Goal: Manage account settings

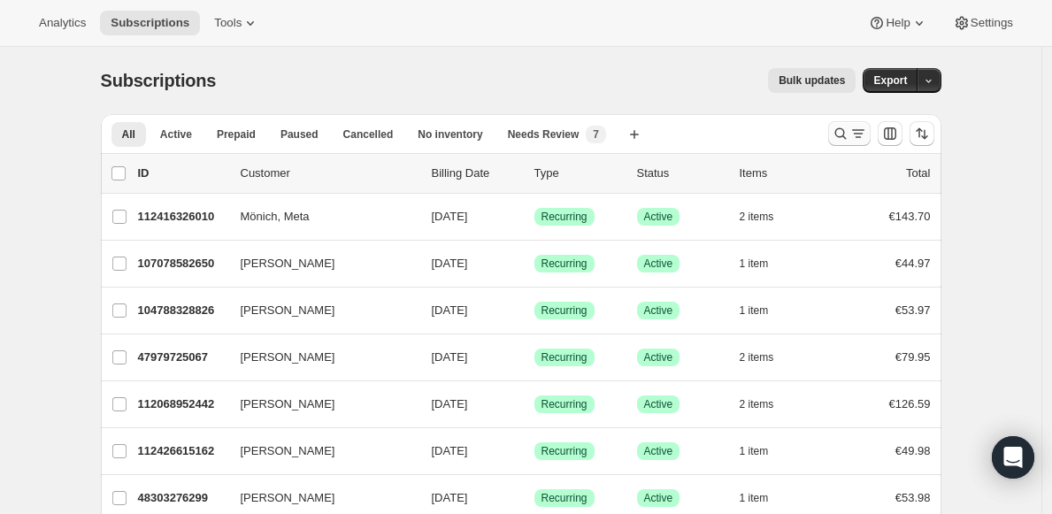
click at [841, 136] on icon "Search and filter results" at bounding box center [840, 134] width 18 height 18
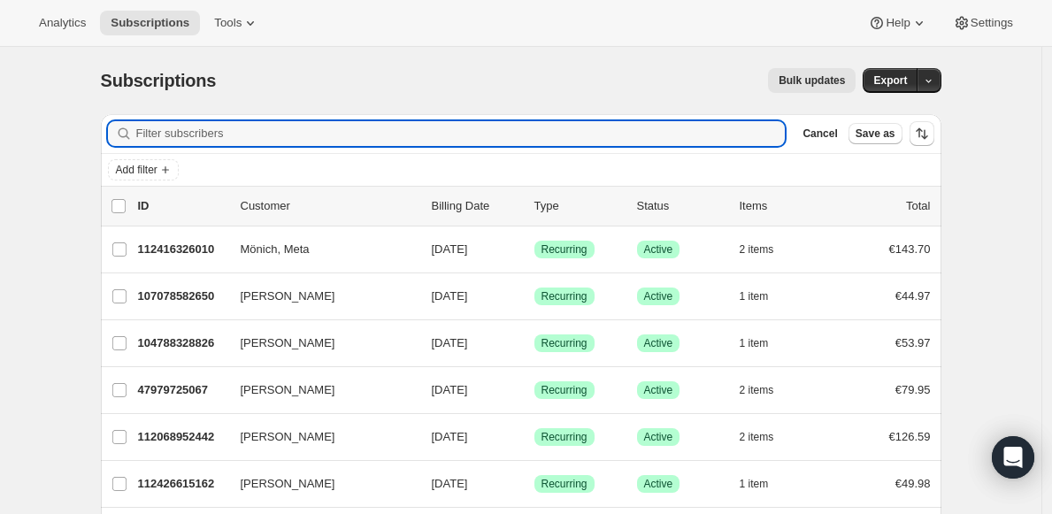
paste input "[EMAIL_ADDRESS][DOMAIN_NAME]"
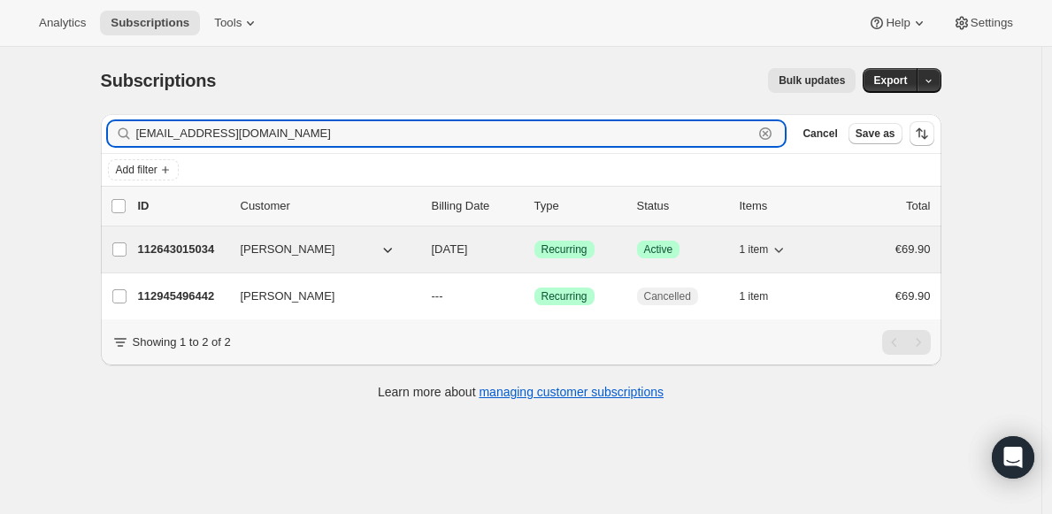
type input "[EMAIL_ADDRESS][DOMAIN_NAME]"
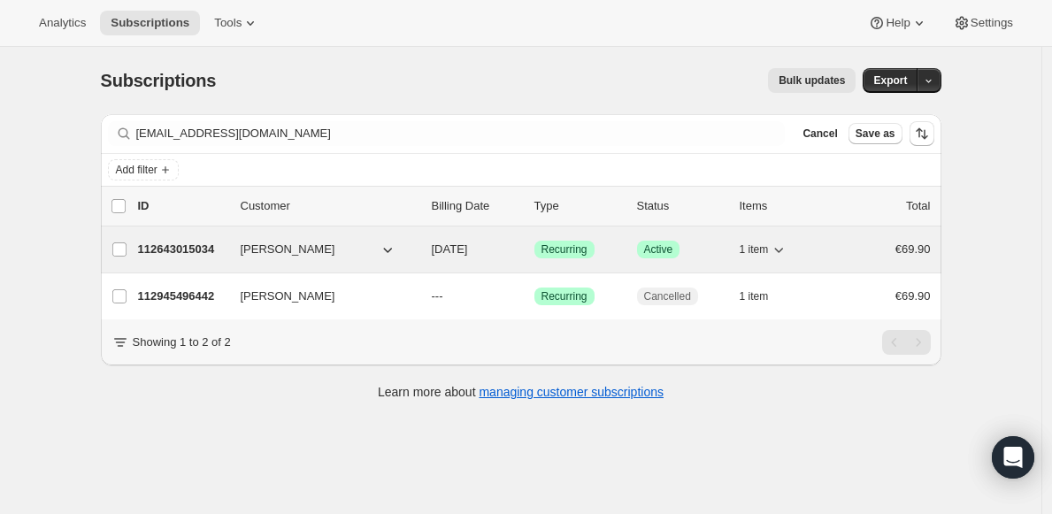
click at [394, 250] on icon "button" at bounding box center [388, 250] width 18 height 18
click at [252, 258] on div "112643015034 [PERSON_NAME] [DATE] Success Recurring Success Active 1 item €69.90" at bounding box center [534, 249] width 792 height 25
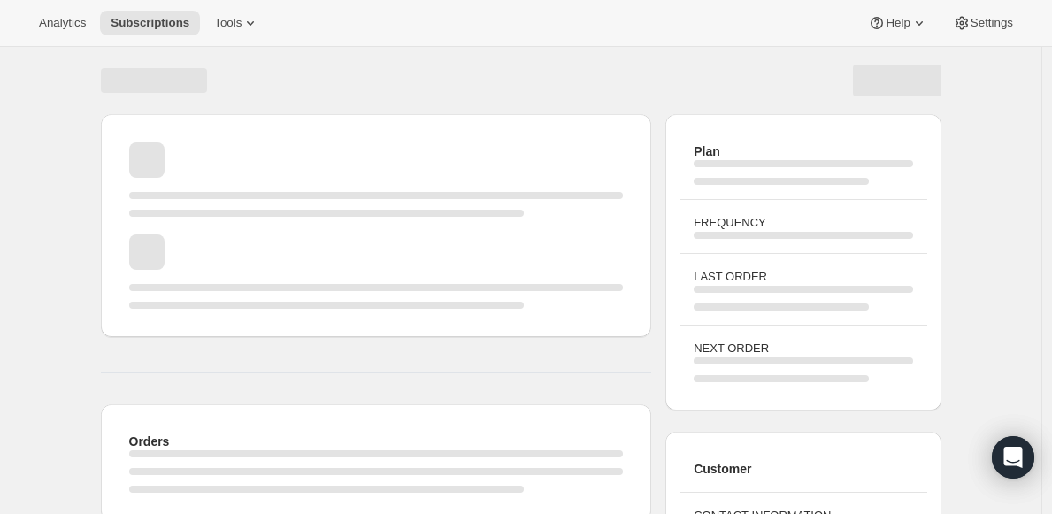
click at [235, 250] on div "Page loading" at bounding box center [376, 271] width 494 height 74
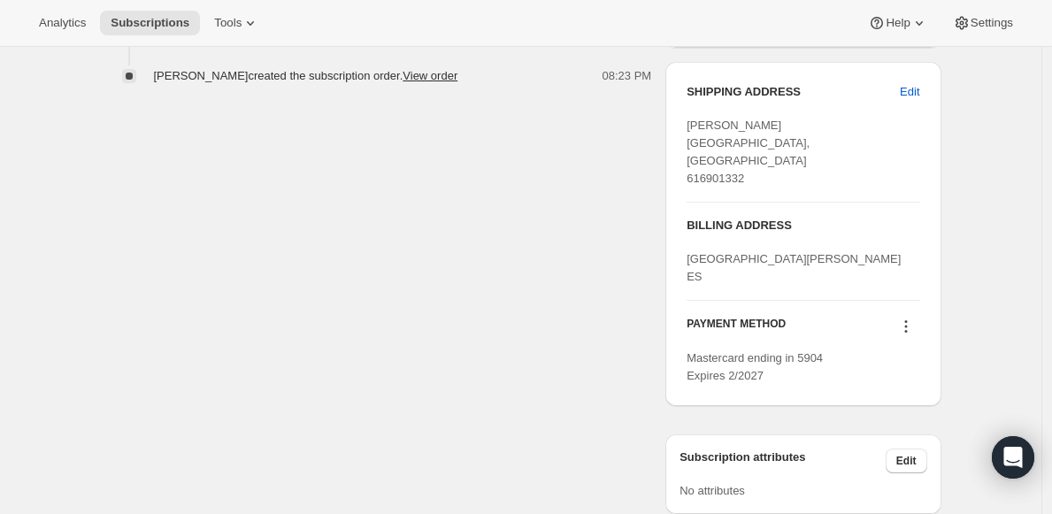
scroll to position [711, 0]
drag, startPoint x: 694, startPoint y: 293, endPoint x: 710, endPoint y: 330, distance: 40.4
click at [710, 287] on div "[GEOGRAPHIC_DATA][PERSON_NAME] ES" at bounding box center [802, 269] width 233 height 35
drag, startPoint x: 712, startPoint y: 334, endPoint x: 692, endPoint y: 304, distance: 36.3
click at [692, 287] on div "[GEOGRAPHIC_DATA][PERSON_NAME] ES" at bounding box center [802, 269] width 233 height 35
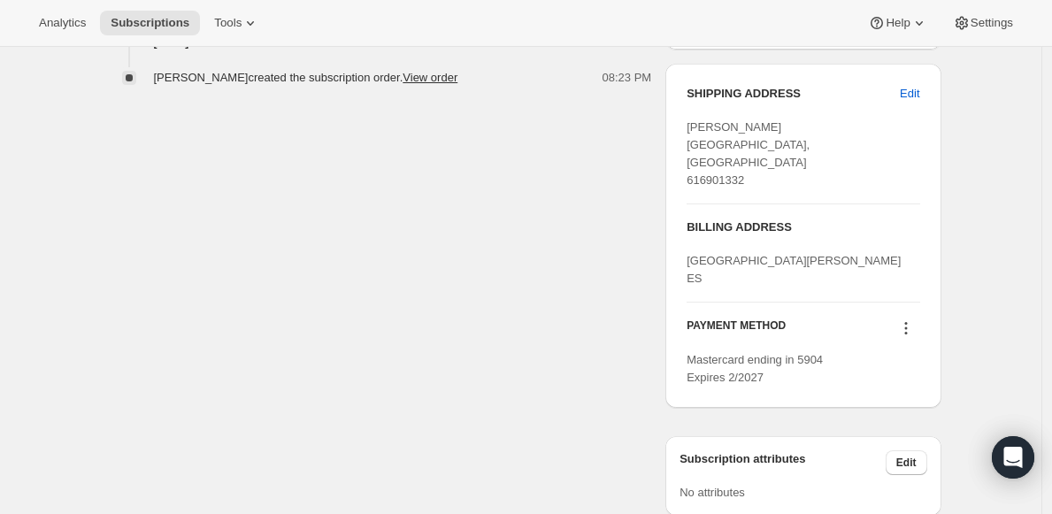
click at [692, 287] on div "[GEOGRAPHIC_DATA][PERSON_NAME] ES" at bounding box center [802, 269] width 233 height 35
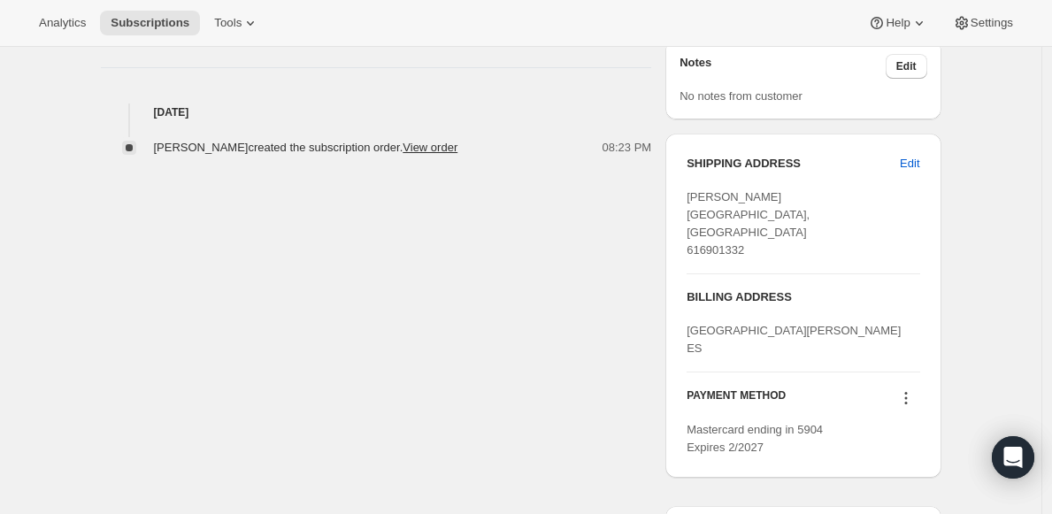
scroll to position [667, 0]
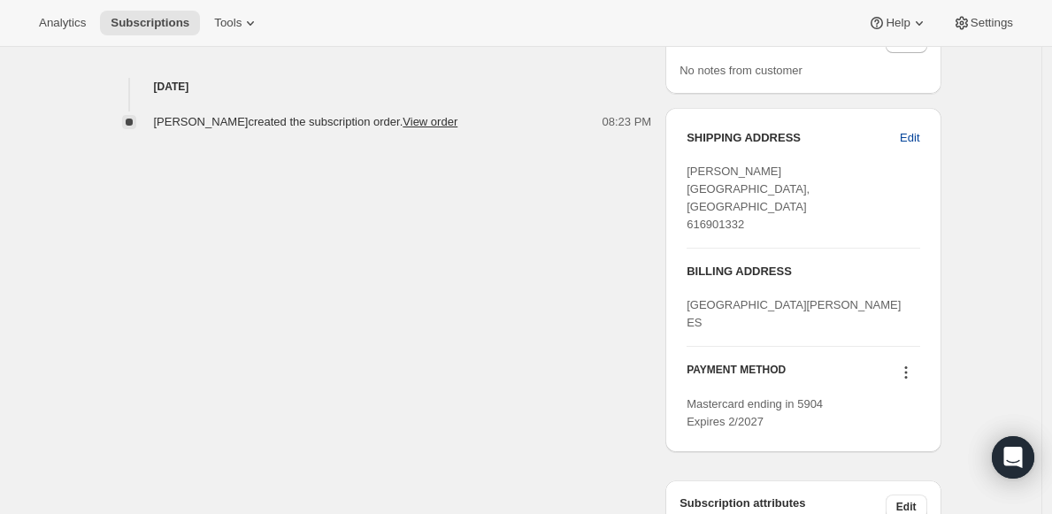
click at [923, 133] on button "Edit" at bounding box center [909, 138] width 41 height 28
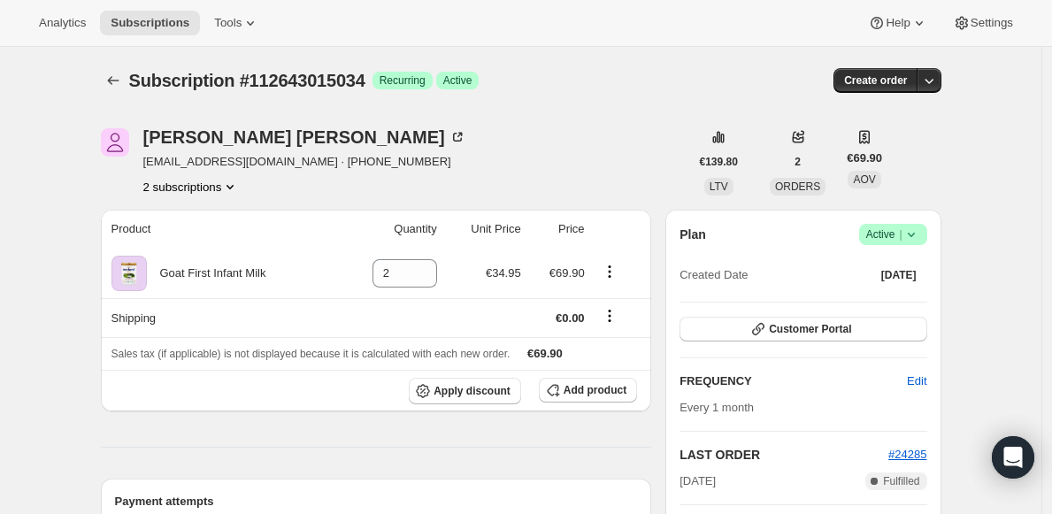
select select "[GEOGRAPHIC_DATA]"
select select "MA"
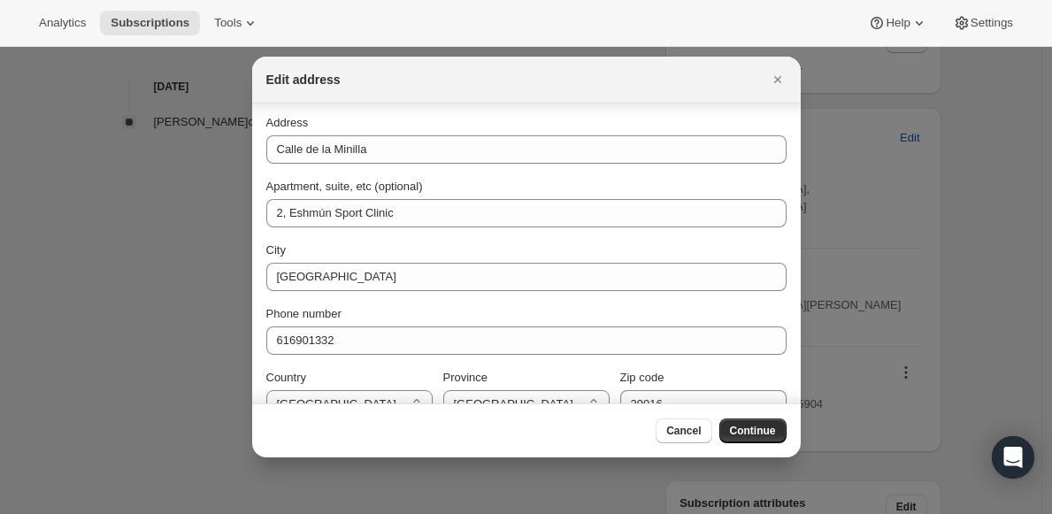
scroll to position [148, 0]
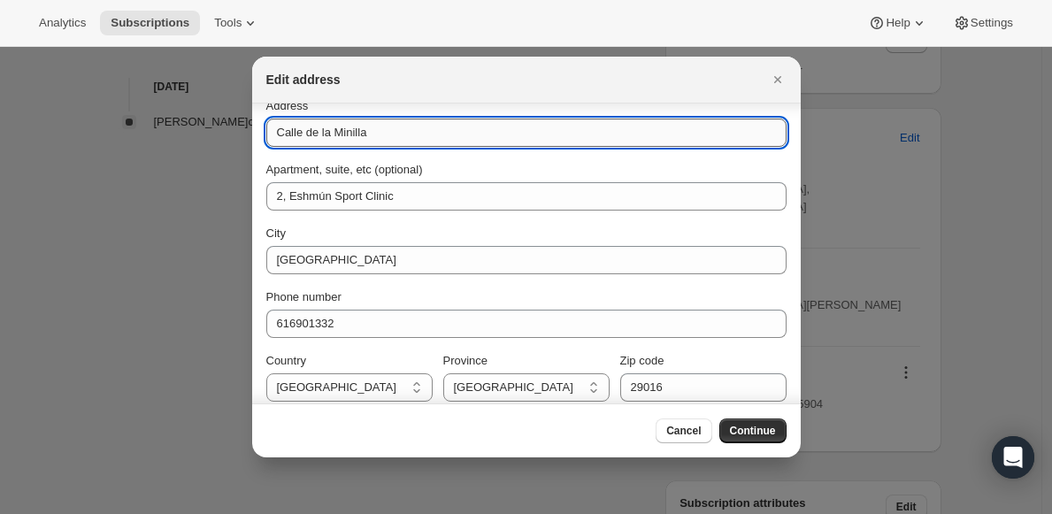
click at [428, 138] on input "Calle de la Minilla" at bounding box center [526, 133] width 520 height 28
paste input "[STREET_ADDRESS][PERSON_NAME]"
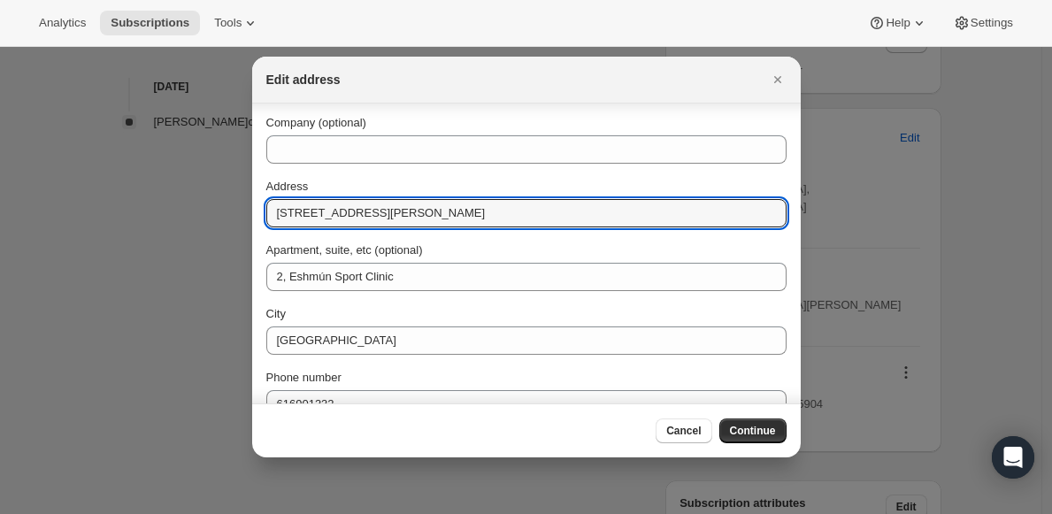
scroll to position [84, 0]
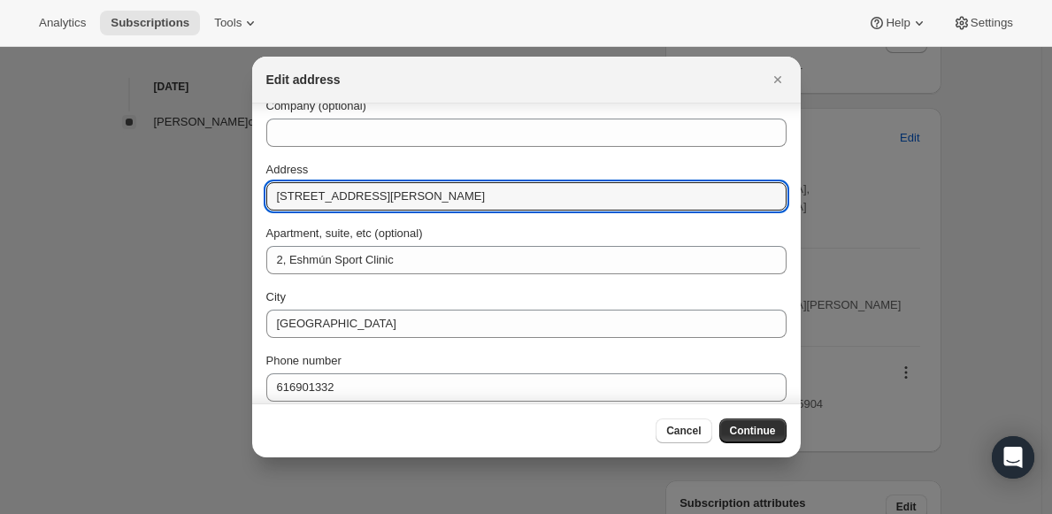
type input "[STREET_ADDRESS][PERSON_NAME]"
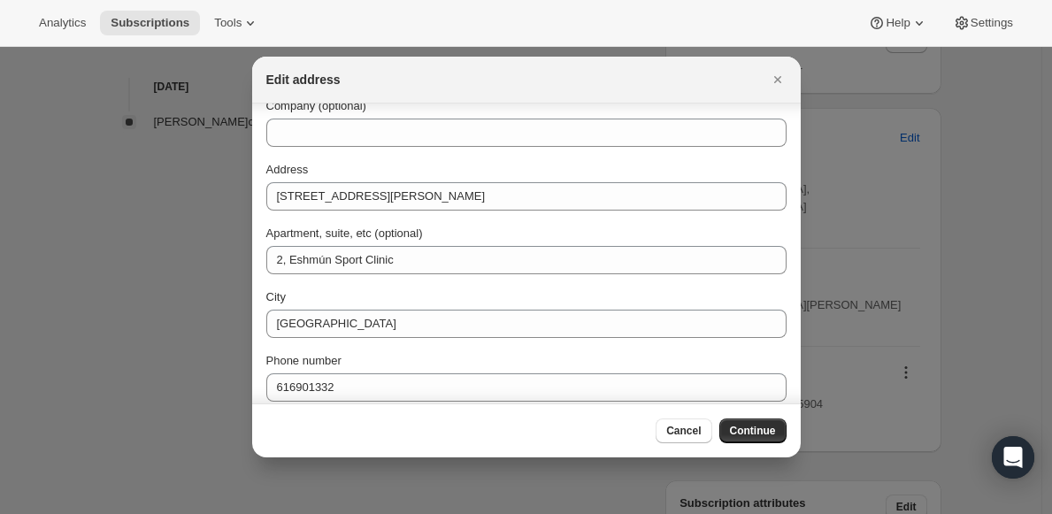
click at [419, 274] on div "First name Antonio Last name [PERSON_NAME] Company (optional) Address [STREET_A…" at bounding box center [526, 250] width 520 height 432
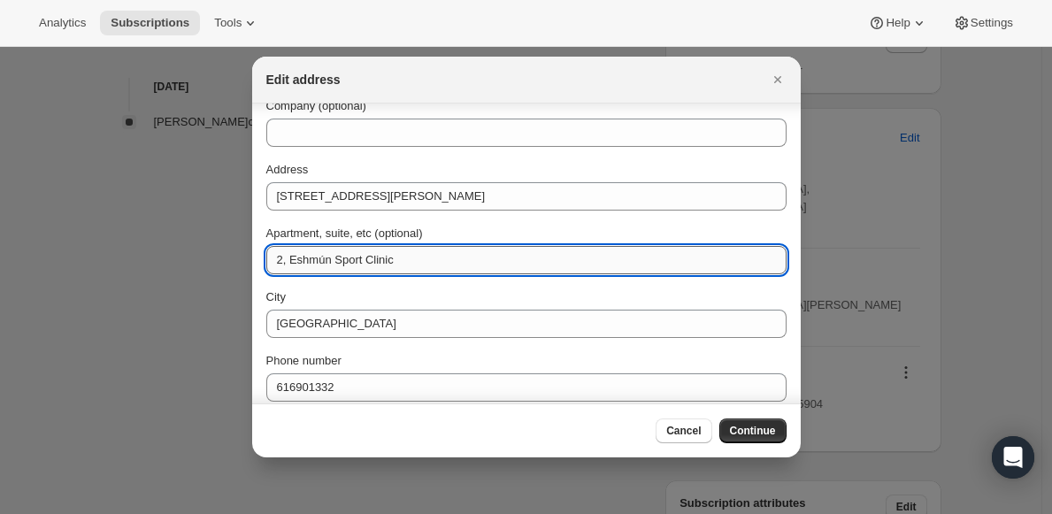
click at [421, 262] on input "2, Eshmún Sport Clinic" at bounding box center [526, 260] width 520 height 28
click at [417, 262] on input "2, Eshmún Sport Clinic" at bounding box center [526, 260] width 520 height 28
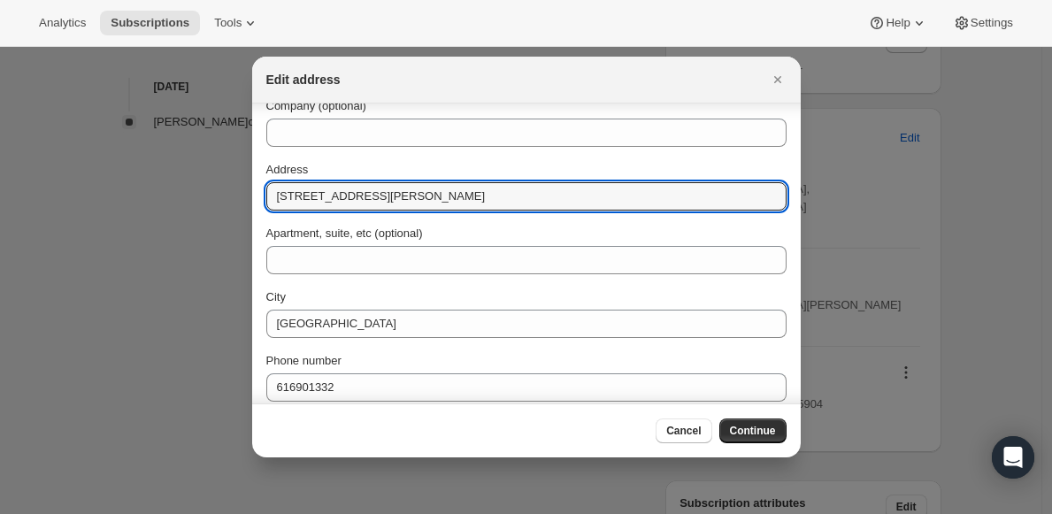
drag, startPoint x: 501, startPoint y: 200, endPoint x: 561, endPoint y: 226, distance: 64.6
click at [562, 218] on div "First name Antonio Last name [PERSON_NAME] Company (optional) Address [STREET_A…" at bounding box center [526, 250] width 520 height 432
type input "[STREET_ADDRESS][PERSON_NAME]"
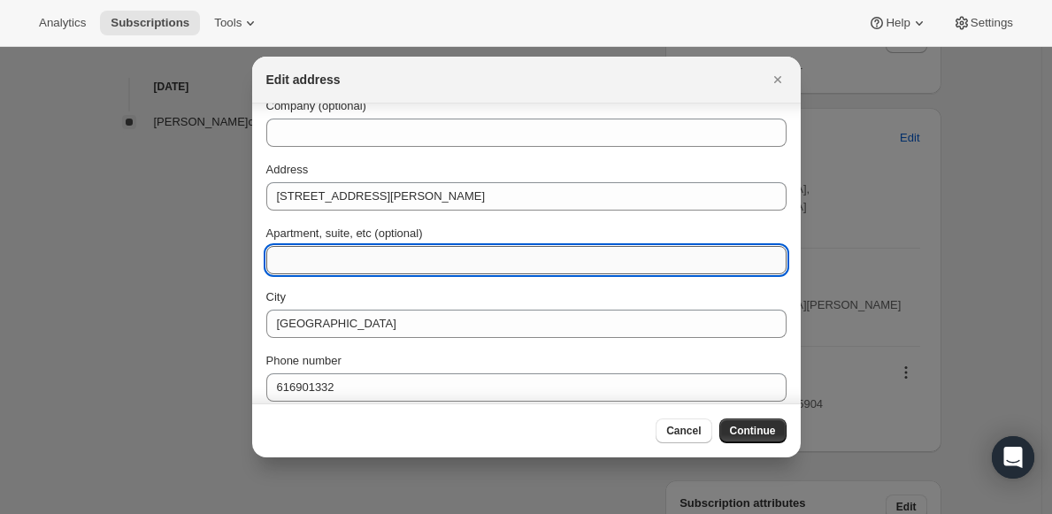
click at [360, 267] on input "Apartment, suite, etc (optional)" at bounding box center [526, 260] width 520 height 28
paste input "4ºB"
type input "4ºB"
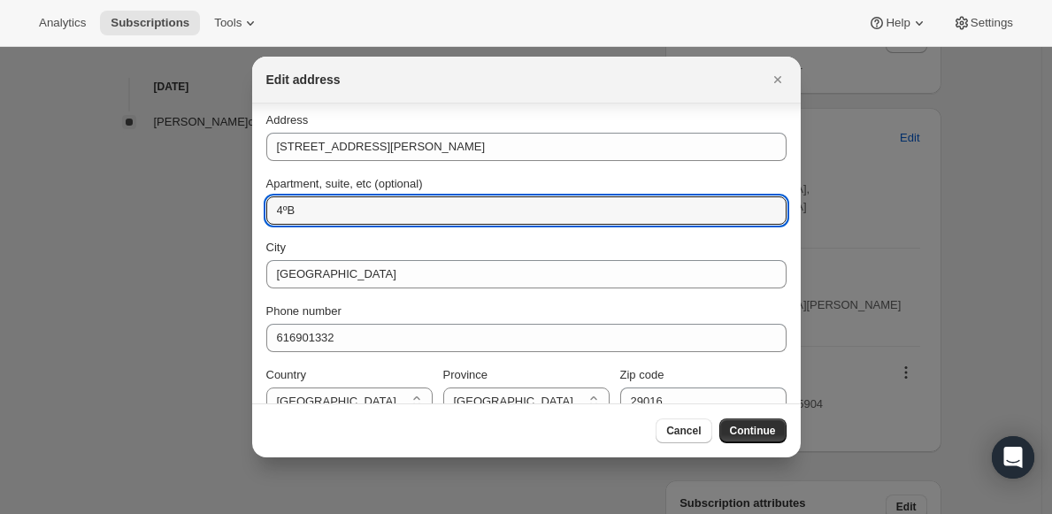
scroll to position [160, 0]
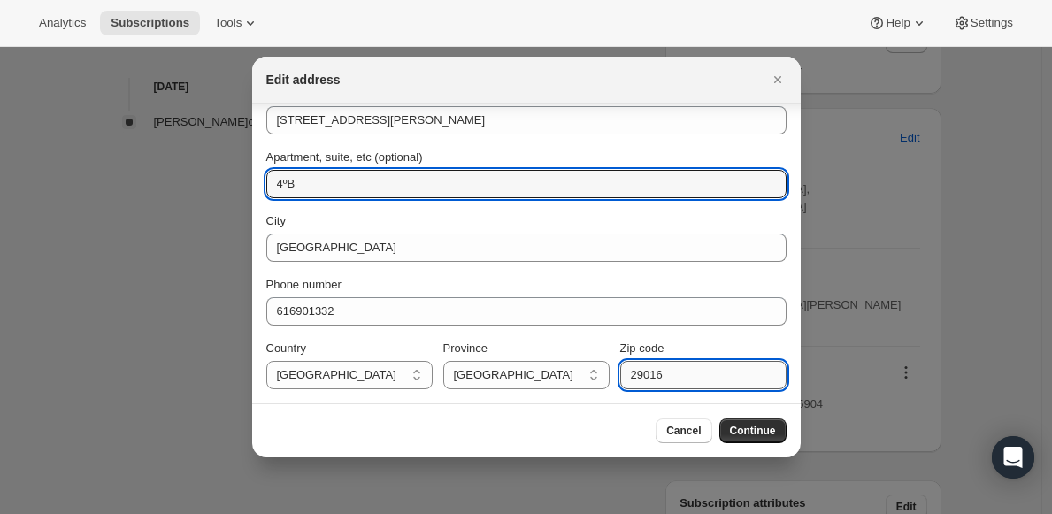
click at [710, 379] on input "29016" at bounding box center [703, 375] width 166 height 28
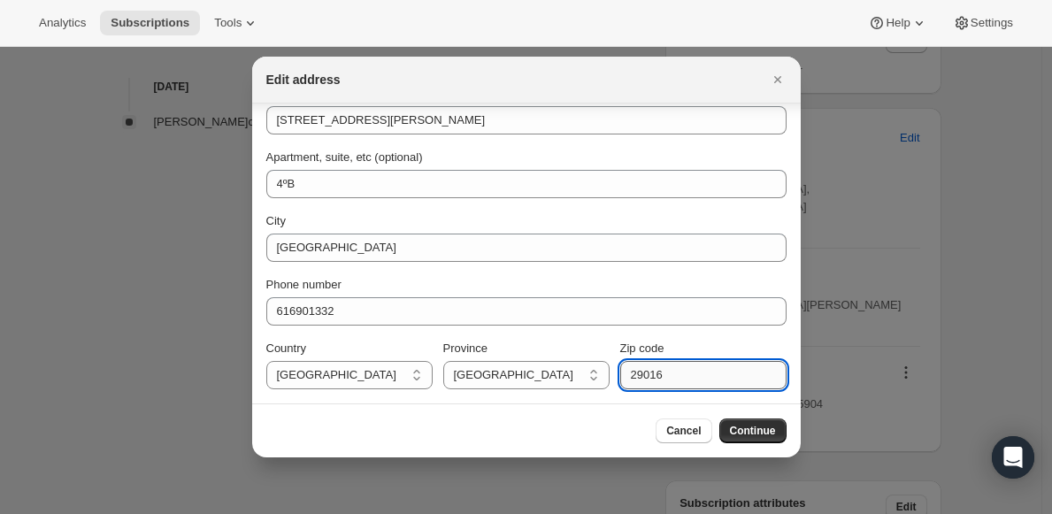
paste input "7"
type input "29017"
click at [725, 436] on button "Continue" at bounding box center [752, 430] width 67 height 25
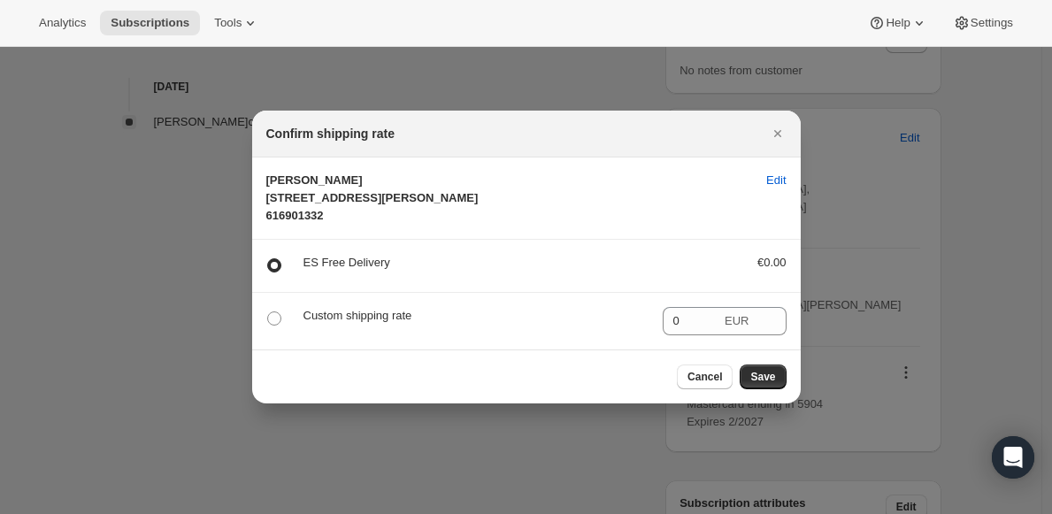
scroll to position [0, 0]
click at [767, 384] on span "Save" at bounding box center [762, 377] width 25 height 14
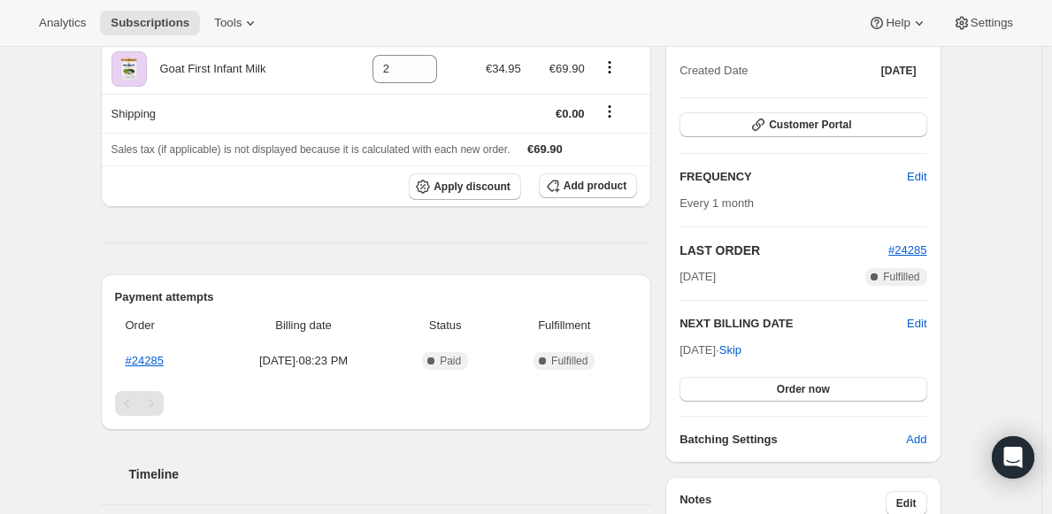
scroll to position [667, 0]
